Goal: Complete application form

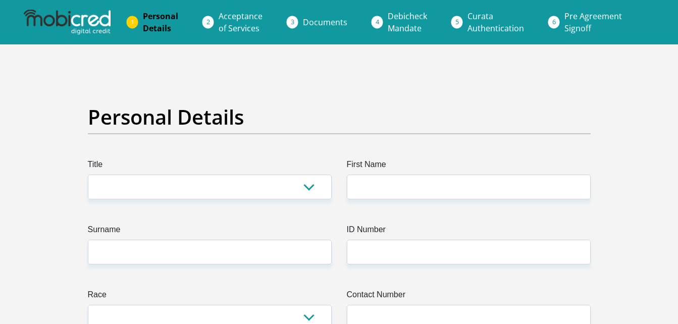
select select "Mr"
click at [88, 175] on select "Mr Ms Mrs Dr [PERSON_NAME]" at bounding box center [210, 187] width 244 height 25
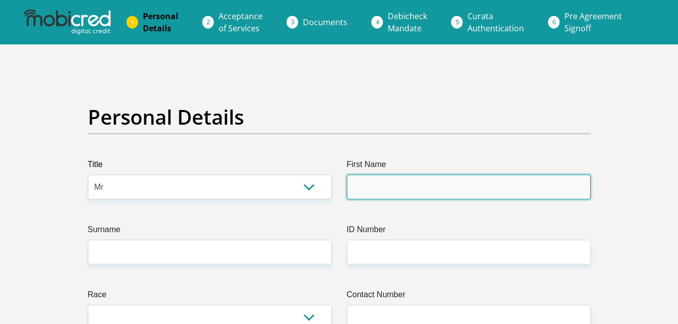
click at [405, 191] on input "First Name" at bounding box center [469, 187] width 244 height 25
type input "Molefeng"
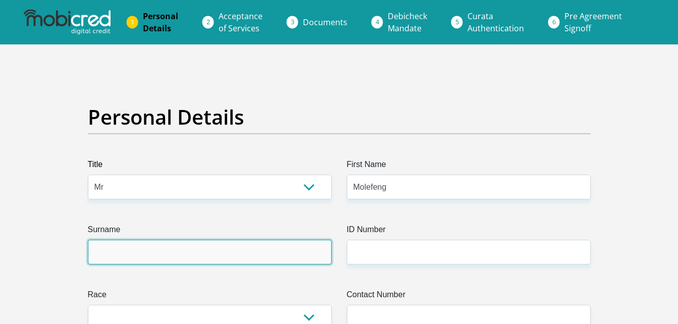
type input "Riba"
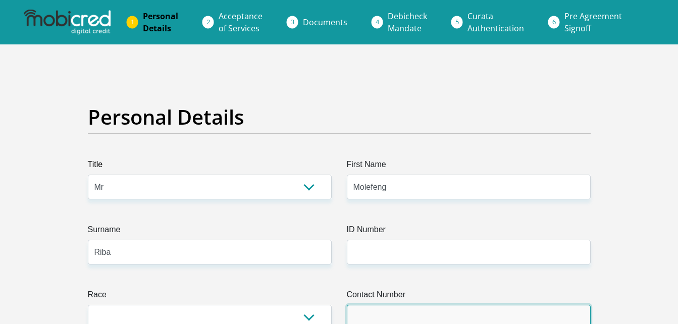
type input "0760179346"
select select "ZAF"
